Goal: Task Accomplishment & Management: Manage account settings

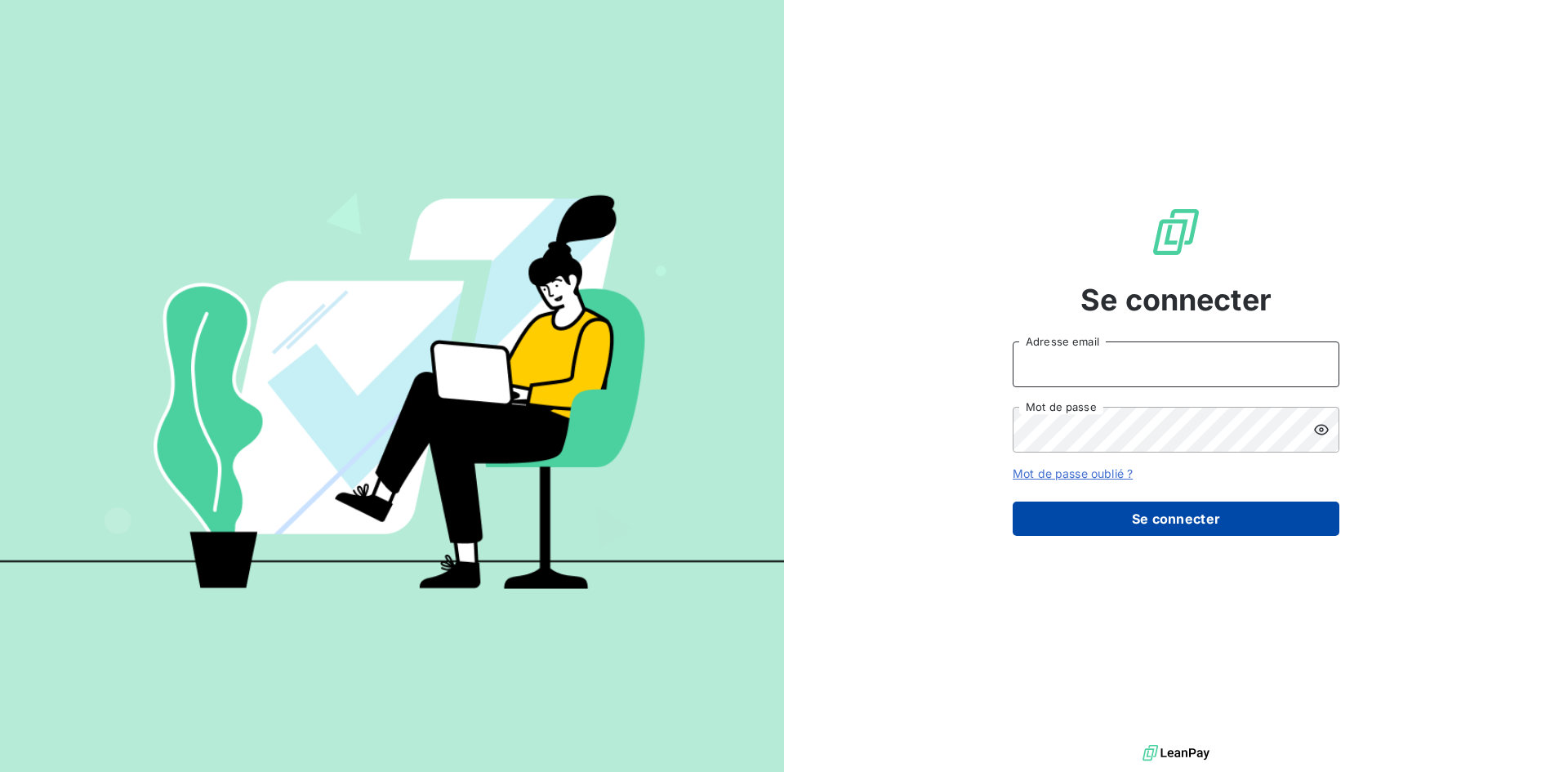
type input "[EMAIL_ADDRESS][DOMAIN_NAME]"
click at [1178, 520] on button "Se connecter" at bounding box center [1176, 519] width 327 height 34
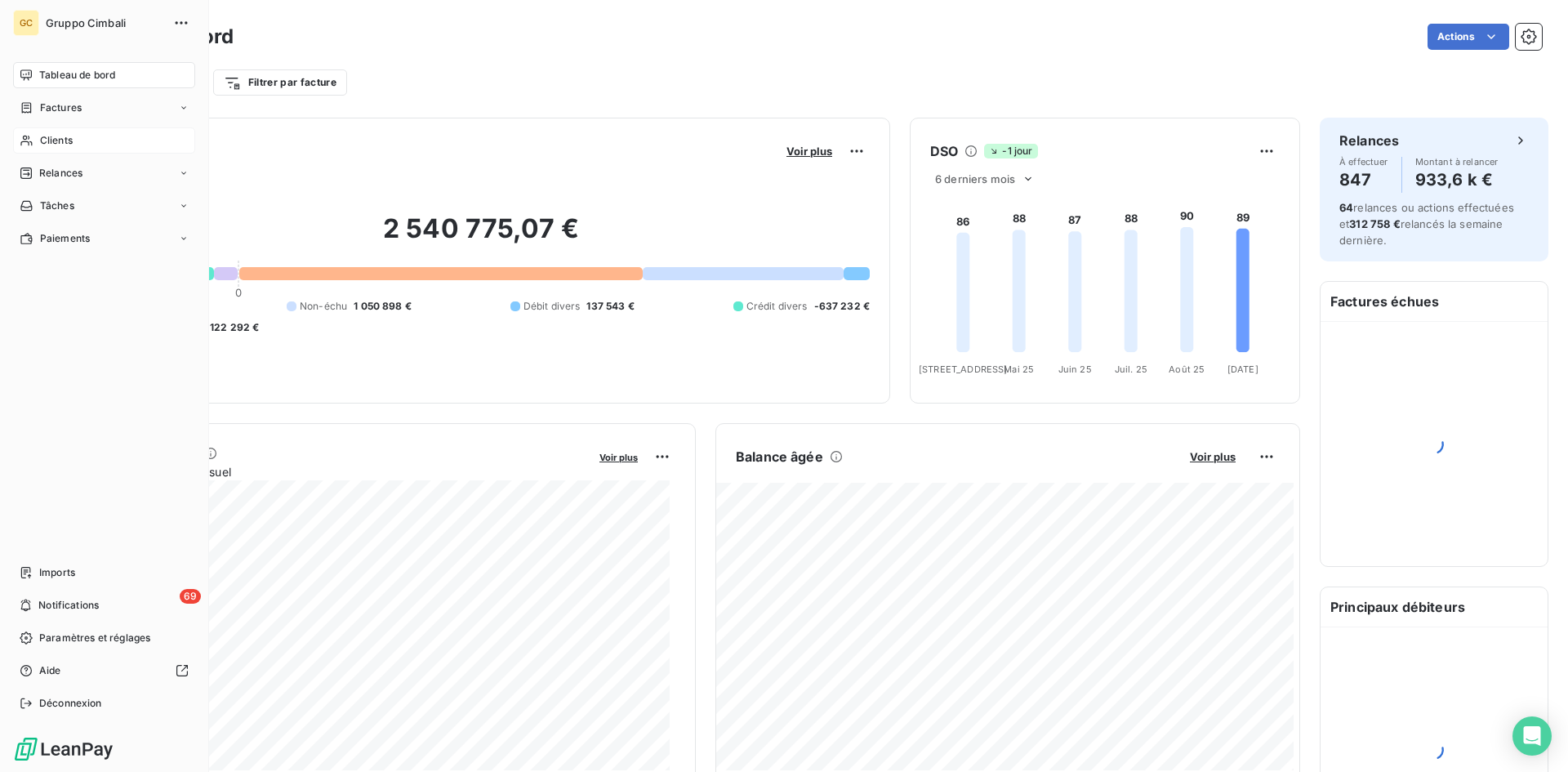
click at [42, 147] on span "Clients" at bounding box center [56, 140] width 33 height 14
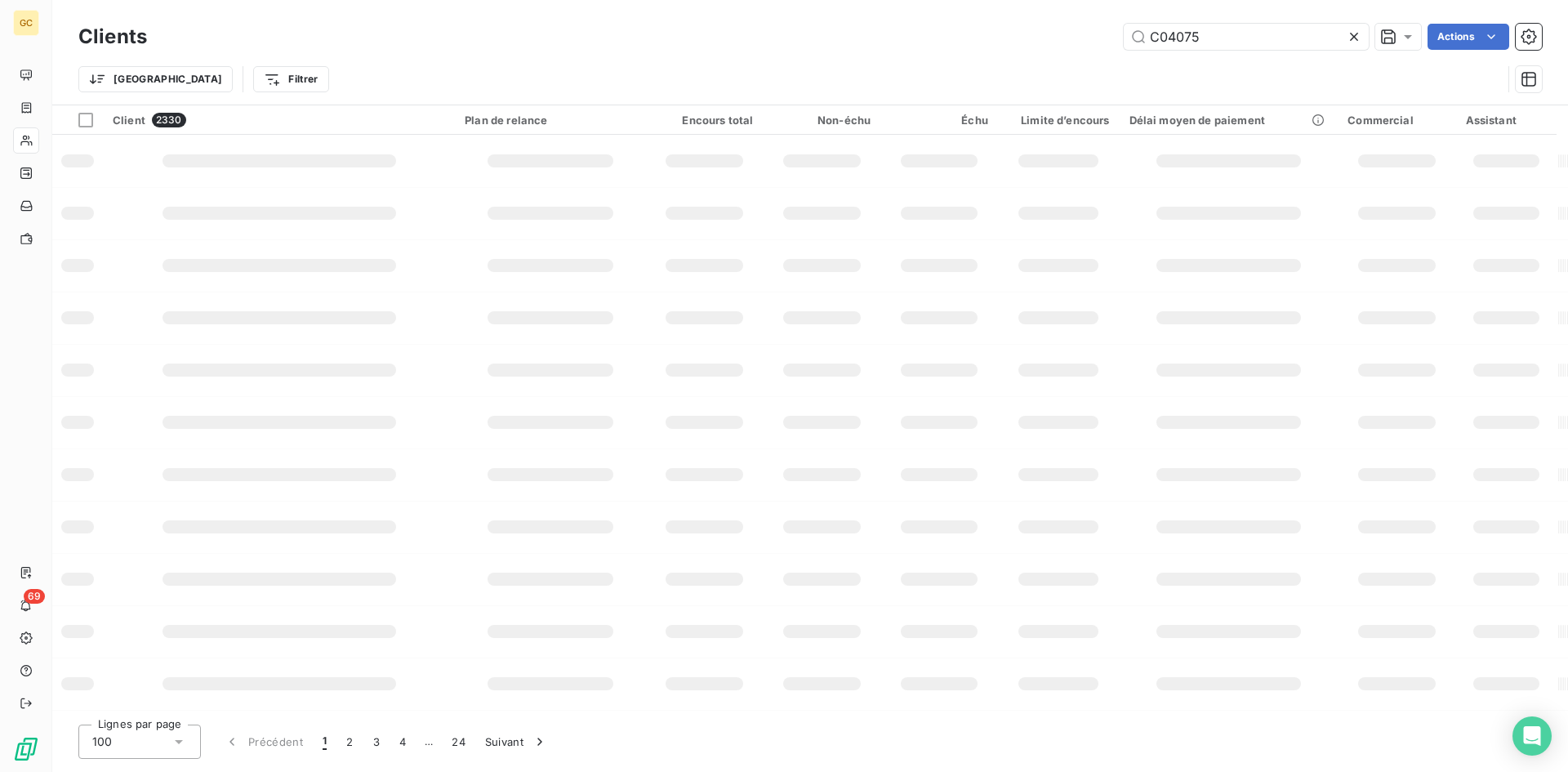
type input "C04075"
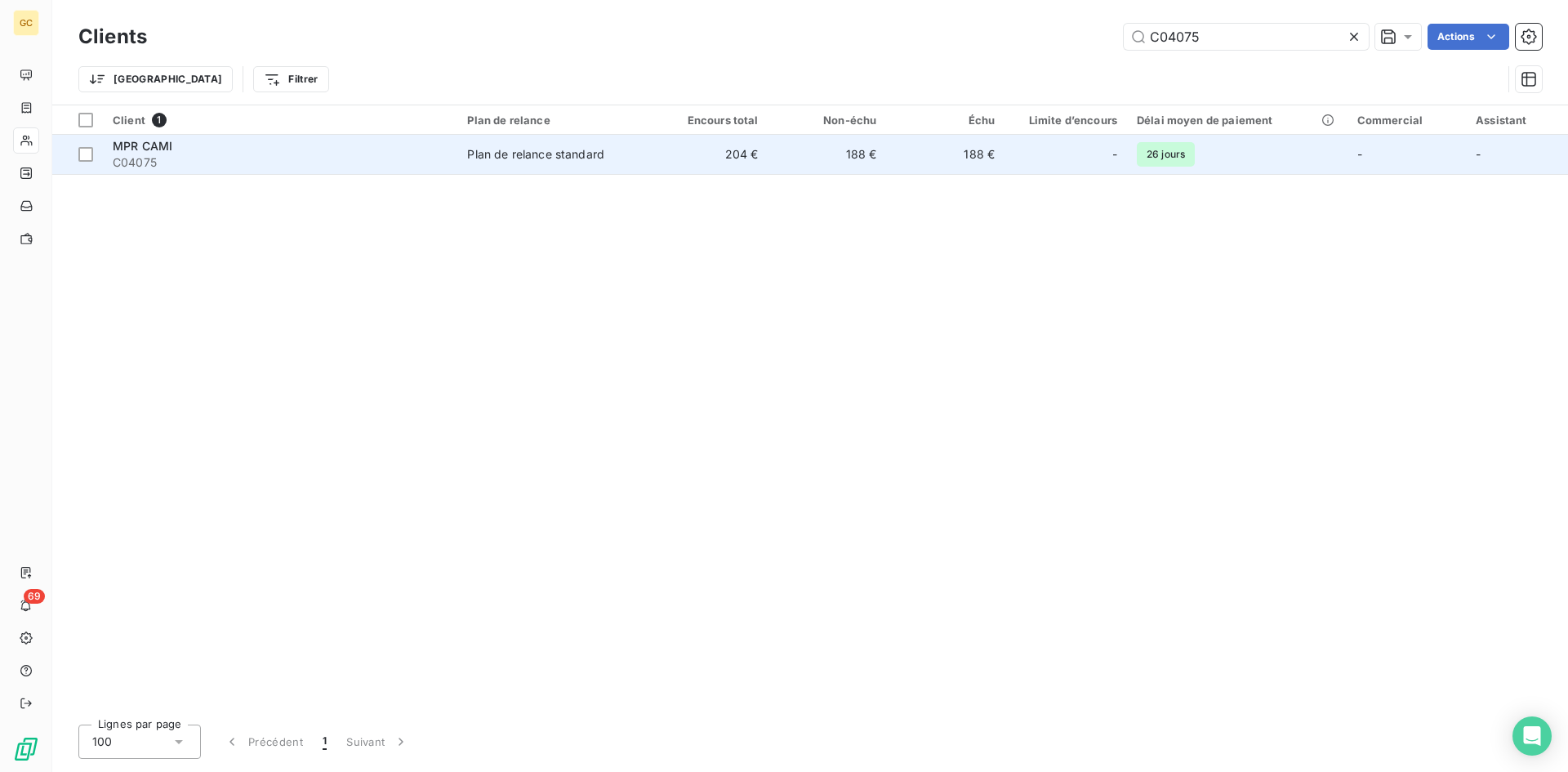
click at [141, 152] on span "MPR CAMI" at bounding box center [142, 146] width 59 height 14
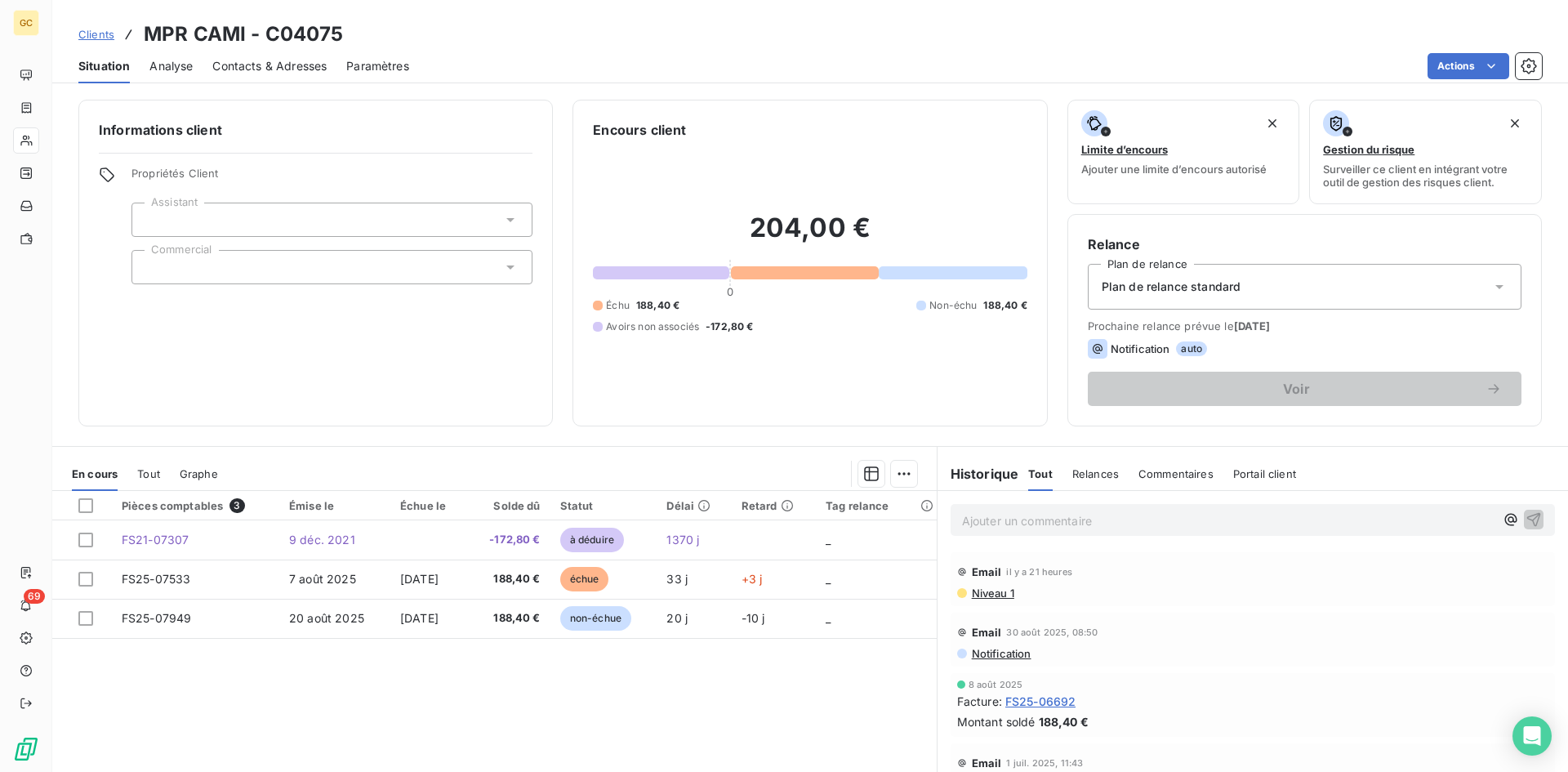
click at [257, 67] on span "Contacts & Adresses" at bounding box center [269, 65] width 114 height 16
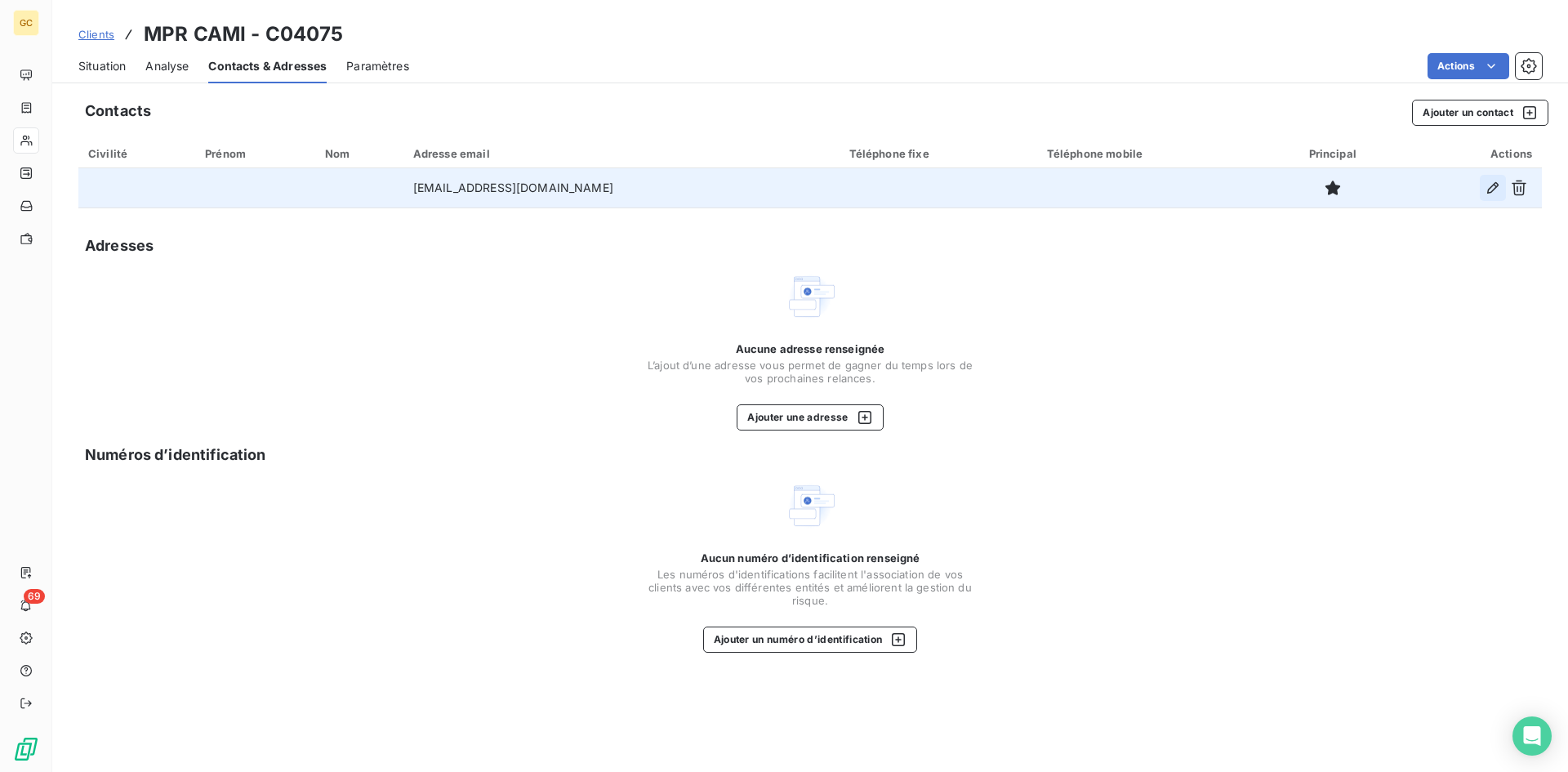
click at [1490, 187] on icon "button" at bounding box center [1493, 187] width 11 height 11
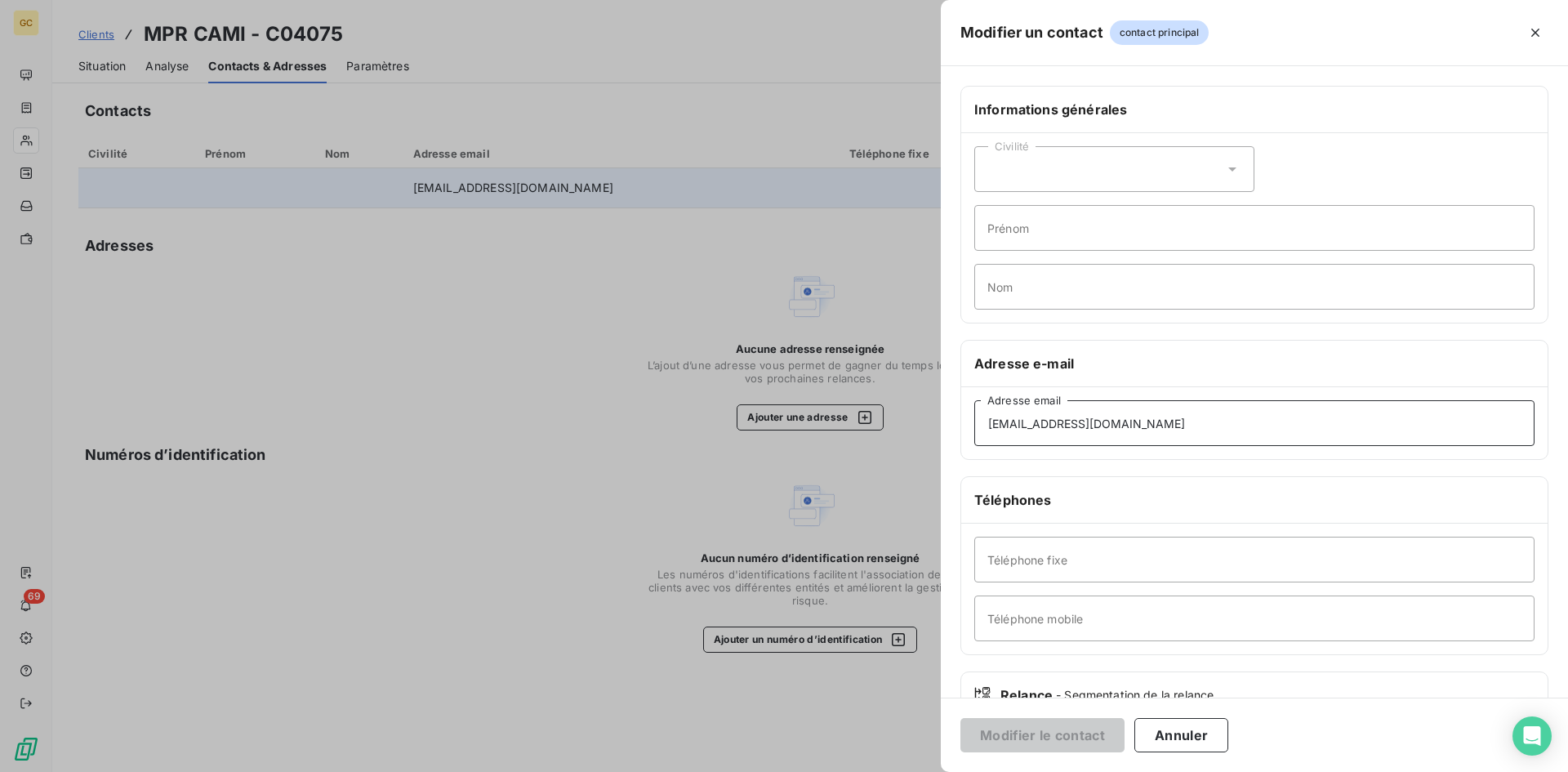
drag, startPoint x: 1186, startPoint y: 422, endPoint x: 772, endPoint y: 424, distance: 414.0
click at [776, 771] on div "Modifier un contact contact principal Informations générales Civilité Prénom No…" at bounding box center [784, 772] width 1568 height 0
paste input "[EMAIL_ADDRESS][DOMAIN_NAME]"
type input "[EMAIL_ADDRESS][DOMAIN_NAME]"
click at [1078, 741] on button "Modifier le contact" at bounding box center [1043, 735] width 164 height 34
